Goal: Information Seeking & Learning: Check status

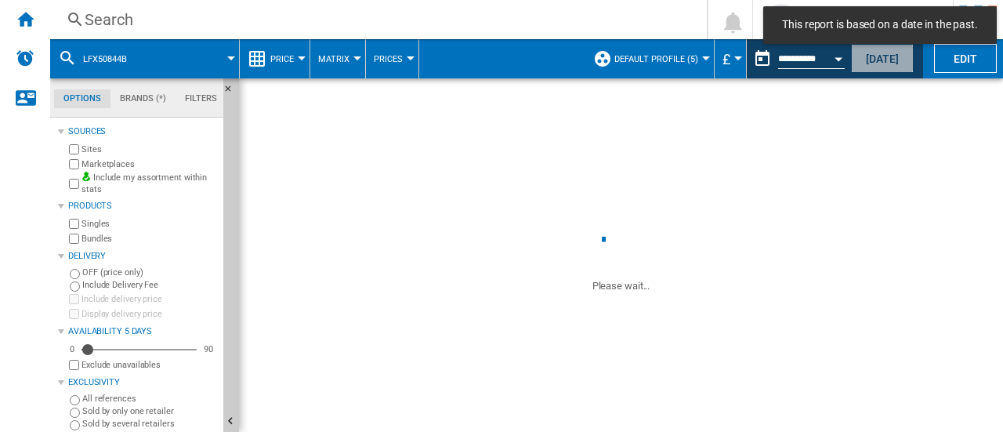
click at [887, 57] on button "[DATE]" at bounding box center [882, 58] width 63 height 29
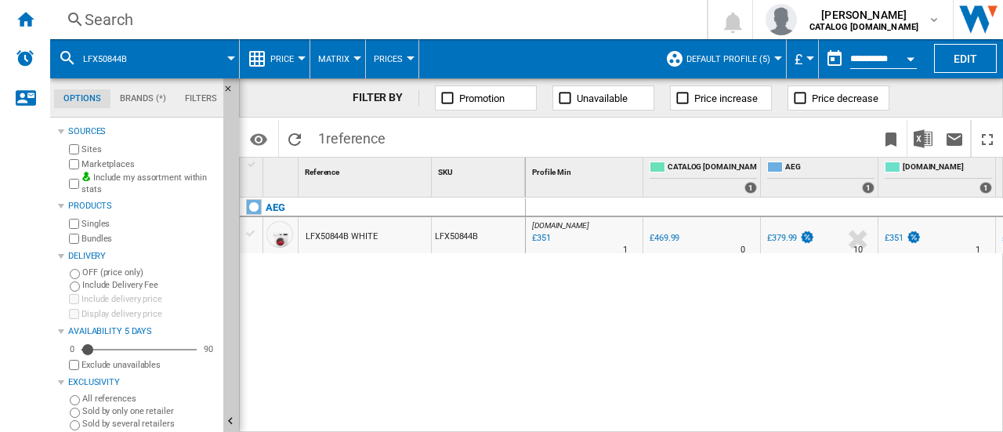
click at [152, 27] on div "Search" at bounding box center [375, 20] width 581 height 22
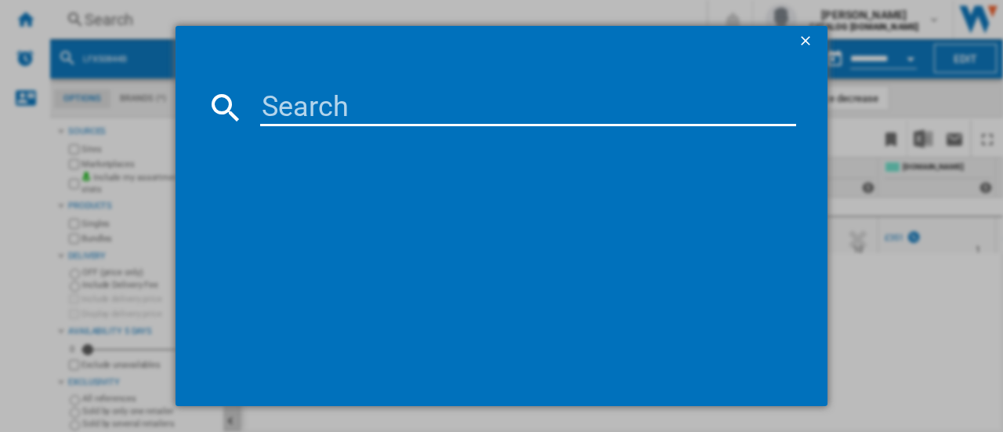
click at [298, 98] on input at bounding box center [528, 108] width 536 height 38
type input "lfr61144B"
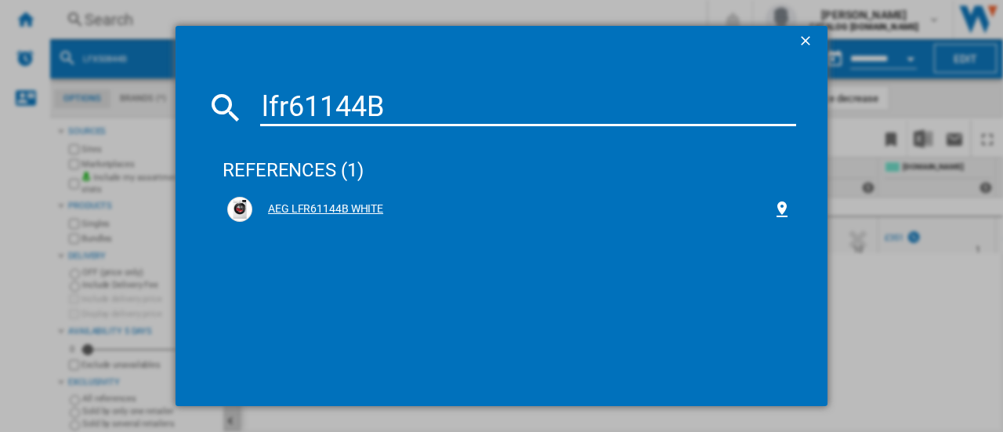
click at [323, 204] on div "AEG LFR61144B WHITE" at bounding box center [512, 209] width 520 height 16
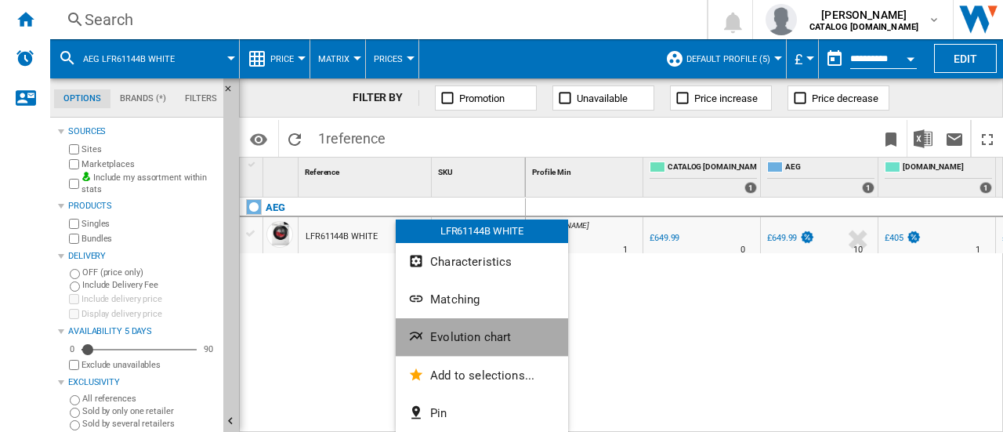
click at [499, 339] on span "Evolution chart" at bounding box center [470, 337] width 81 height 14
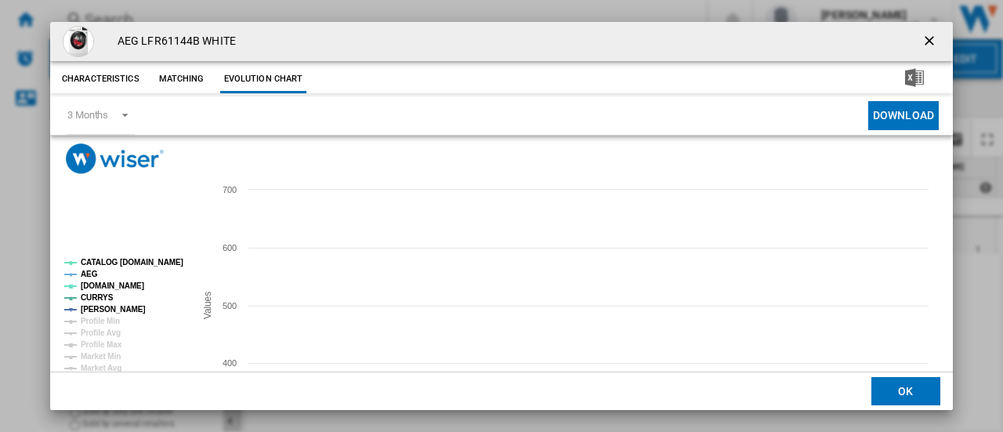
scroll to position [89, 0]
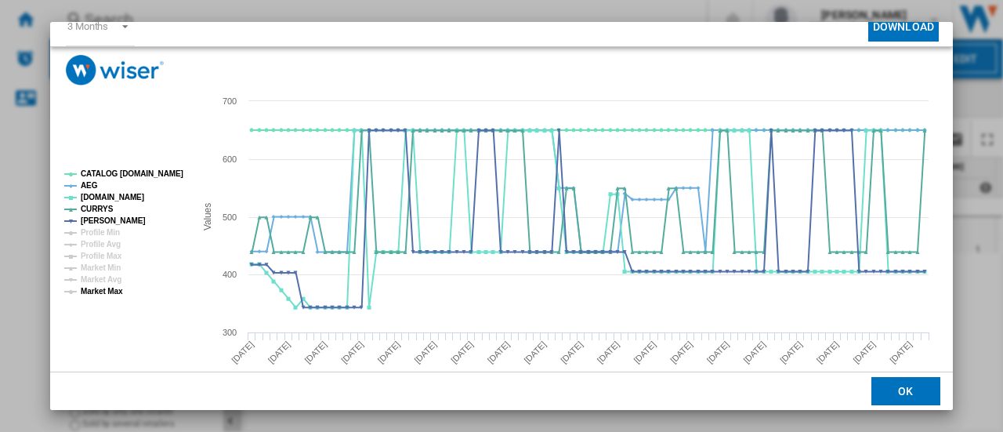
click at [89, 293] on tspan "Market Max" at bounding box center [102, 291] width 42 height 9
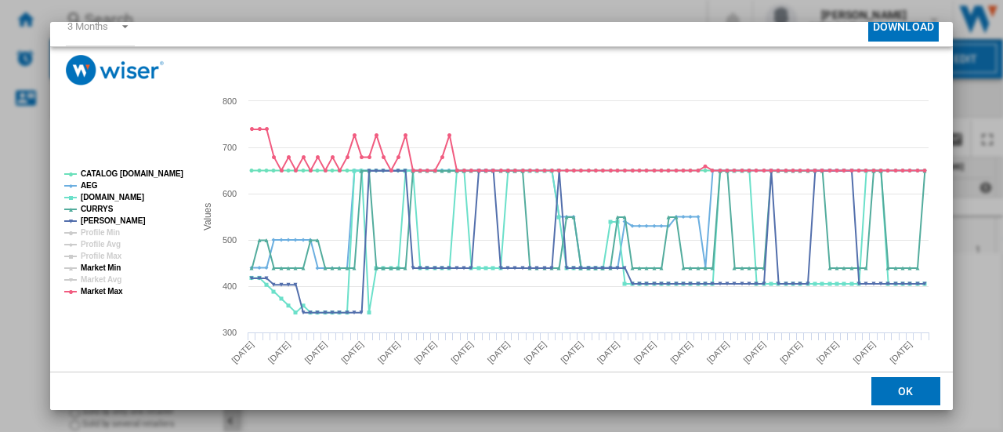
click at [100, 267] on tspan "Market Min" at bounding box center [101, 267] width 40 height 9
